Goal: Navigation & Orientation: Find specific page/section

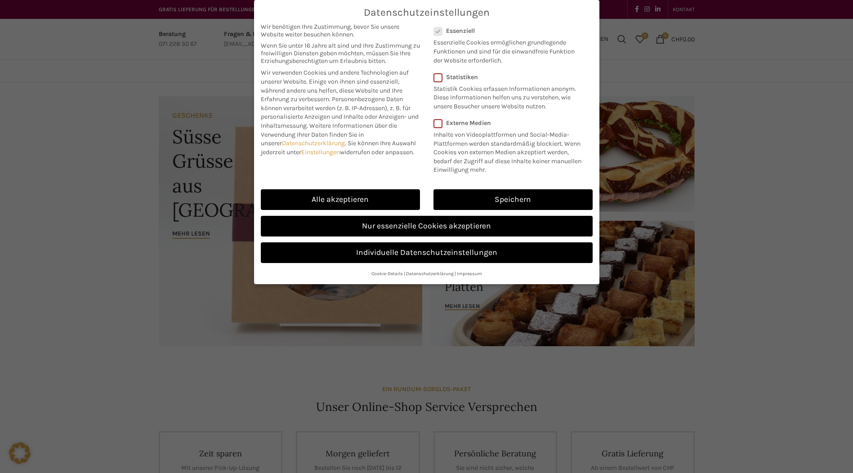
click at [360, 198] on link "Alle akzeptieren" at bounding box center [340, 199] width 159 height 21
checkbox input "true"
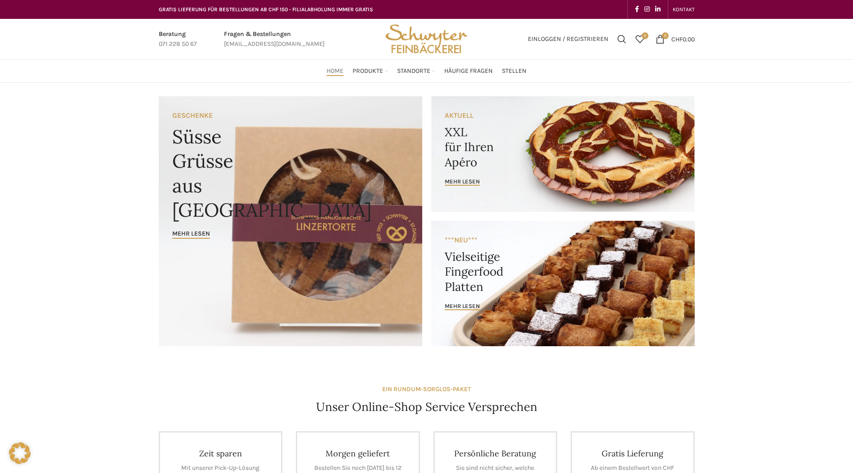
click at [372, 185] on link "Neugasse" at bounding box center [386, 192] width 76 height 15
click at [457, 211] on link "Zürcherstrasse" at bounding box center [472, 214] width 76 height 15
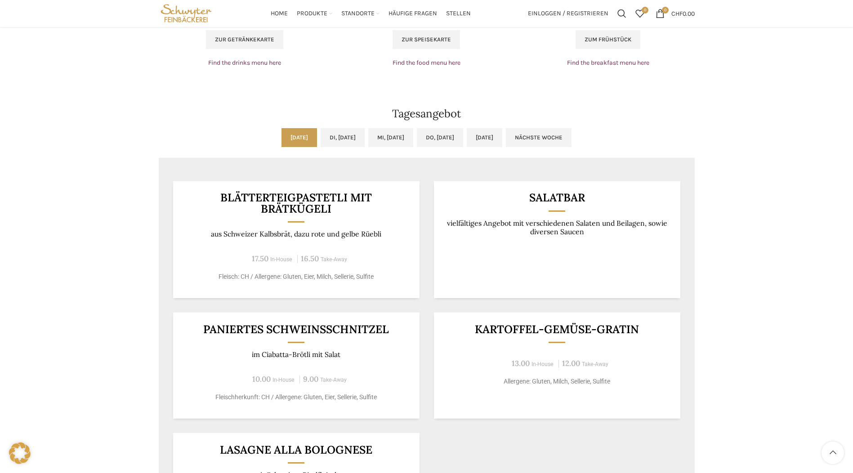
scroll to position [539, 0]
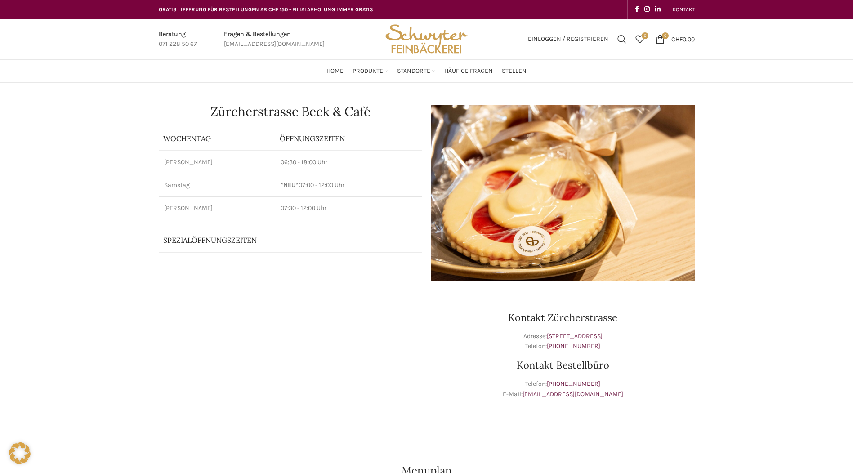
scroll to position [45, 0]
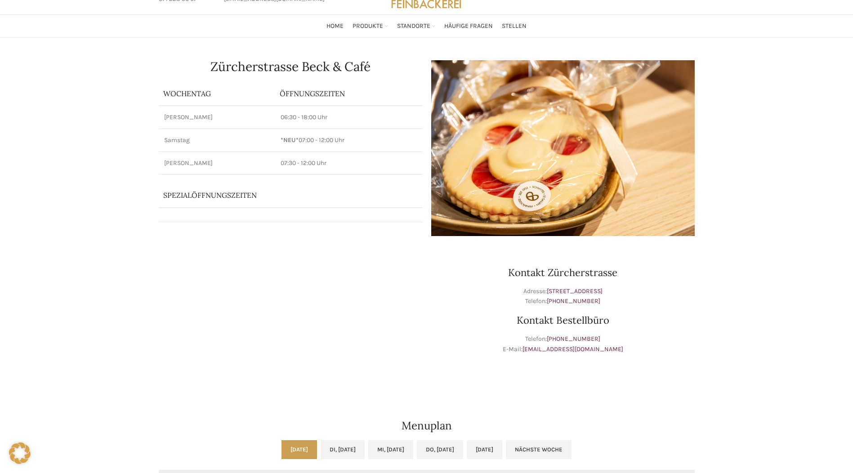
click at [419, 25] on span "Standorte" at bounding box center [413, 26] width 33 height 9
